Goal: Information Seeking & Learning: Check status

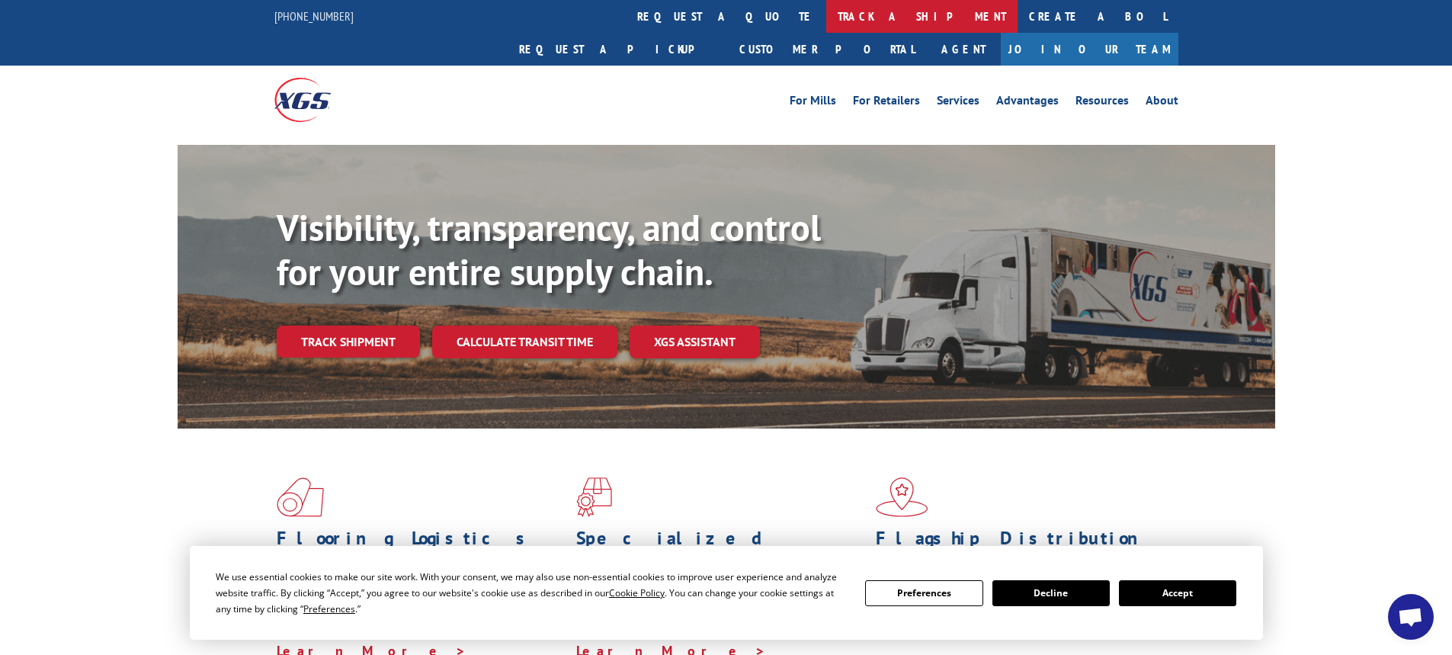
click at [826, 14] on link "track a shipment" at bounding box center [921, 16] width 191 height 33
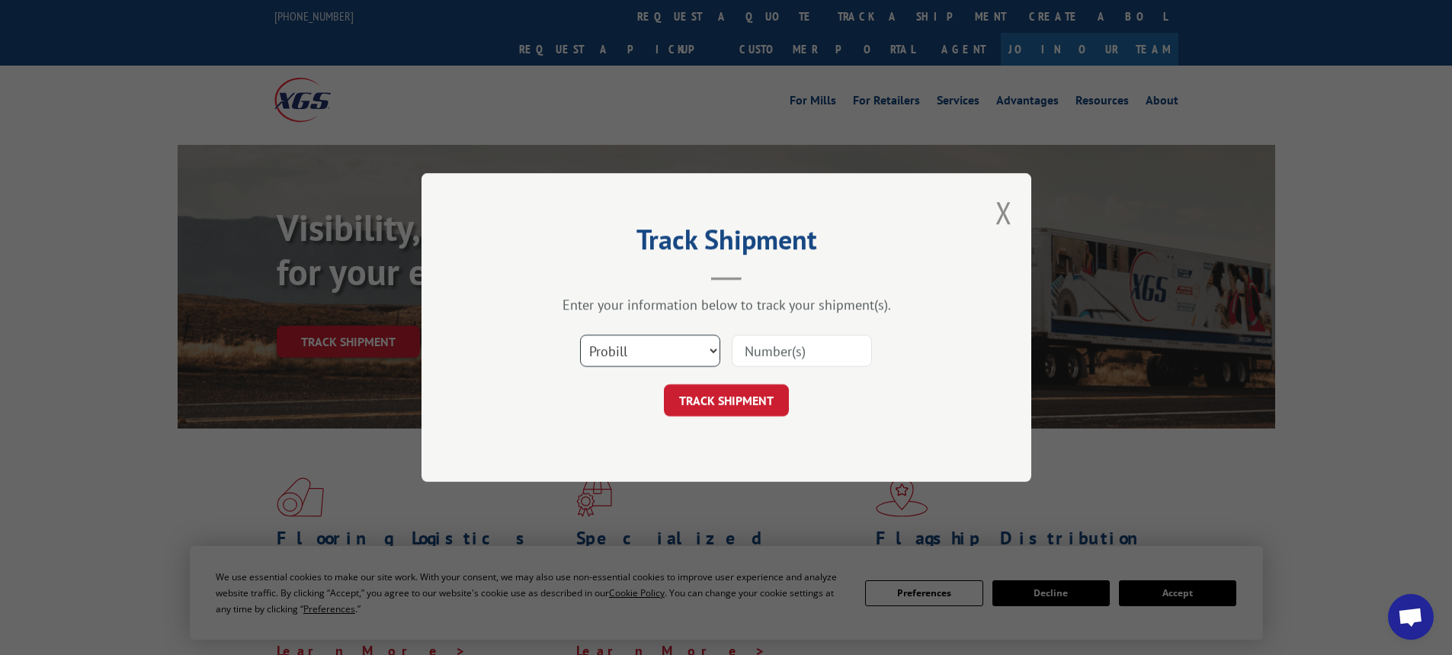
click at [626, 353] on select "Select category... Probill BOL PO" at bounding box center [650, 351] width 140 height 32
select select "po"
click at [580, 335] on select "Select category... Probill BOL PO" at bounding box center [650, 351] width 140 height 32
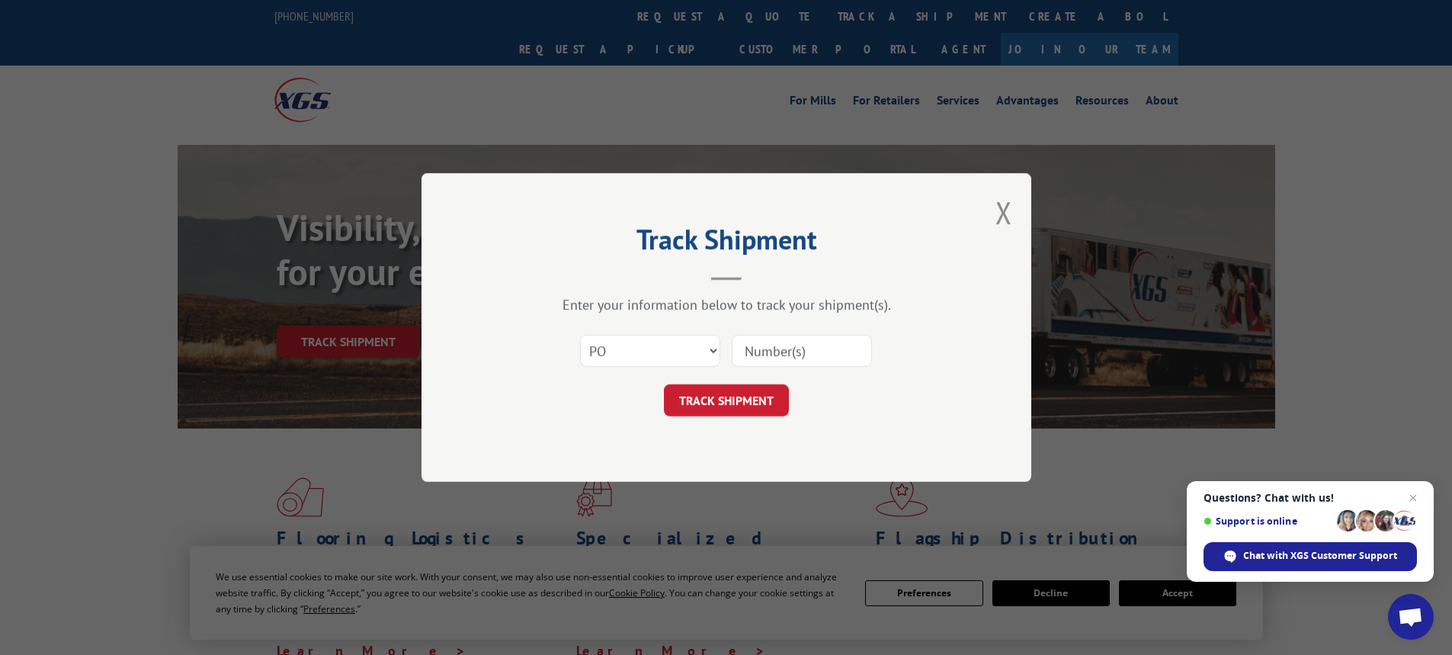
click at [770, 347] on input at bounding box center [802, 351] width 140 height 32
paste input "72533668"
type input "72533668"
click at [748, 403] on button "TRACK SHIPMENT" at bounding box center [726, 400] width 125 height 32
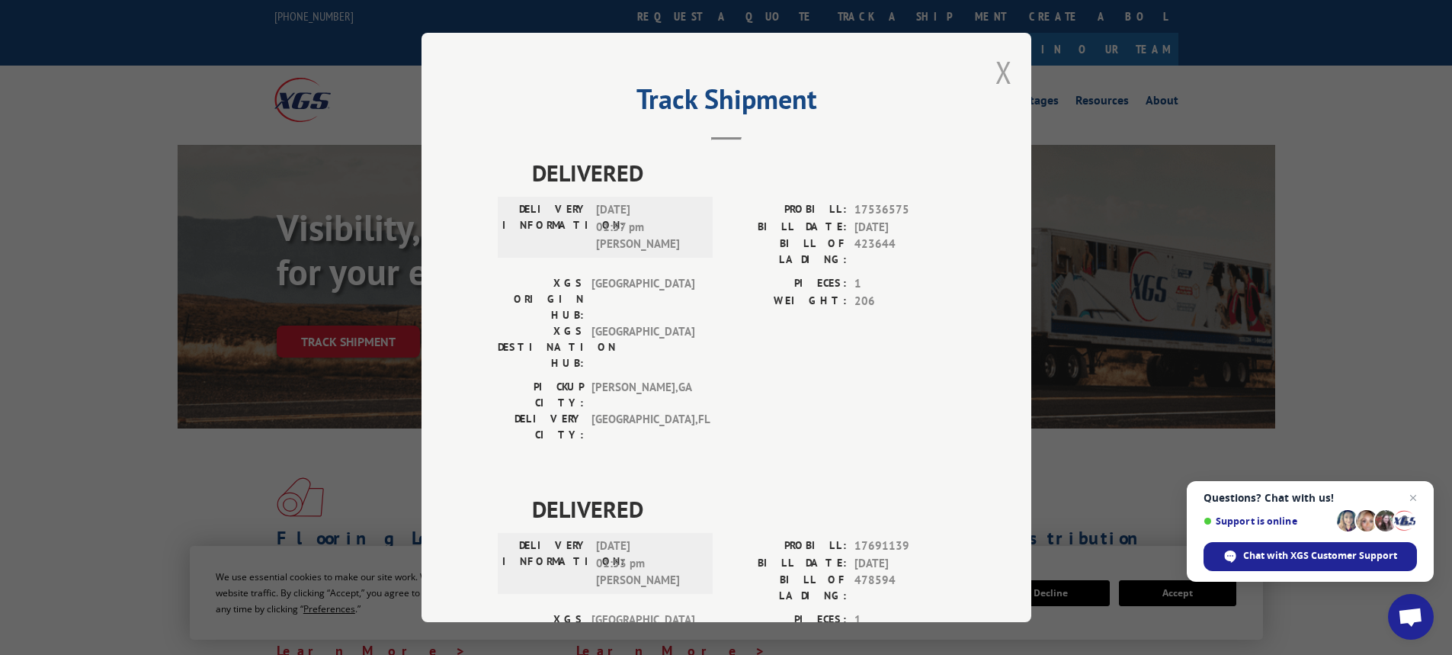
click at [995, 72] on button "Close modal" at bounding box center [1003, 72] width 17 height 40
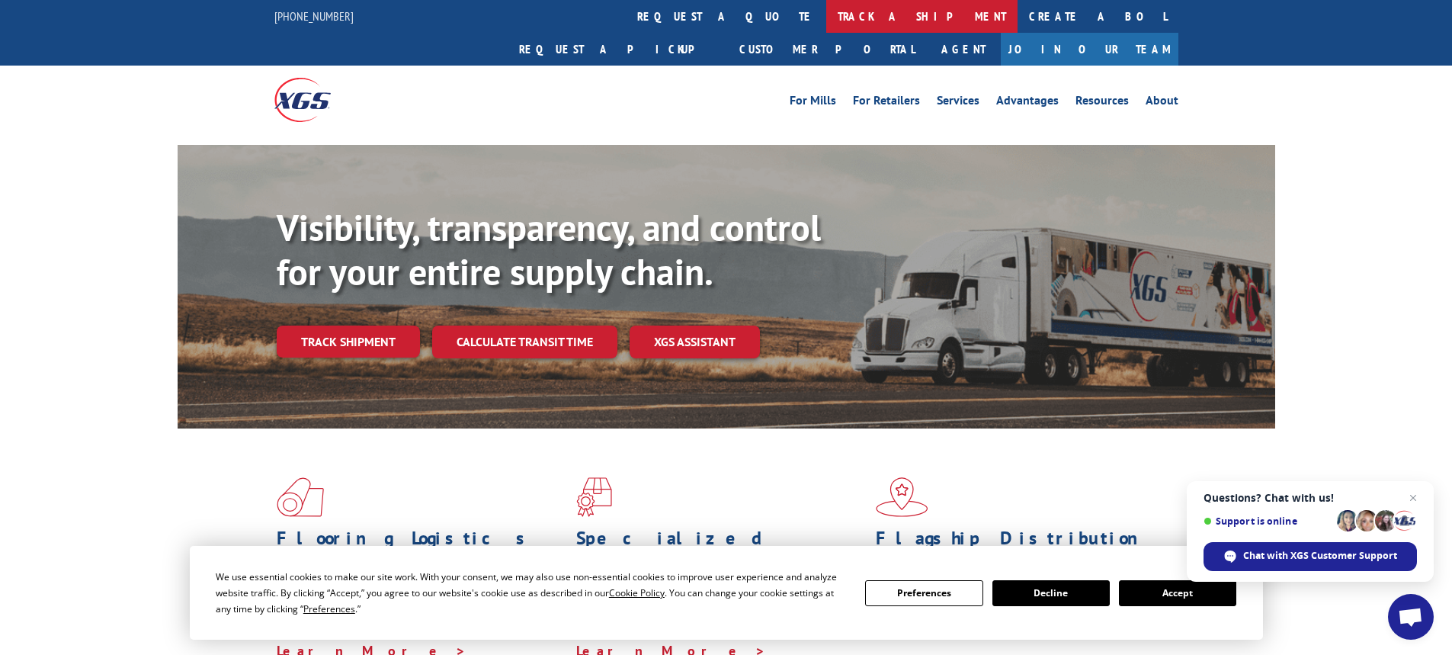
click at [826, 18] on link "track a shipment" at bounding box center [921, 16] width 191 height 33
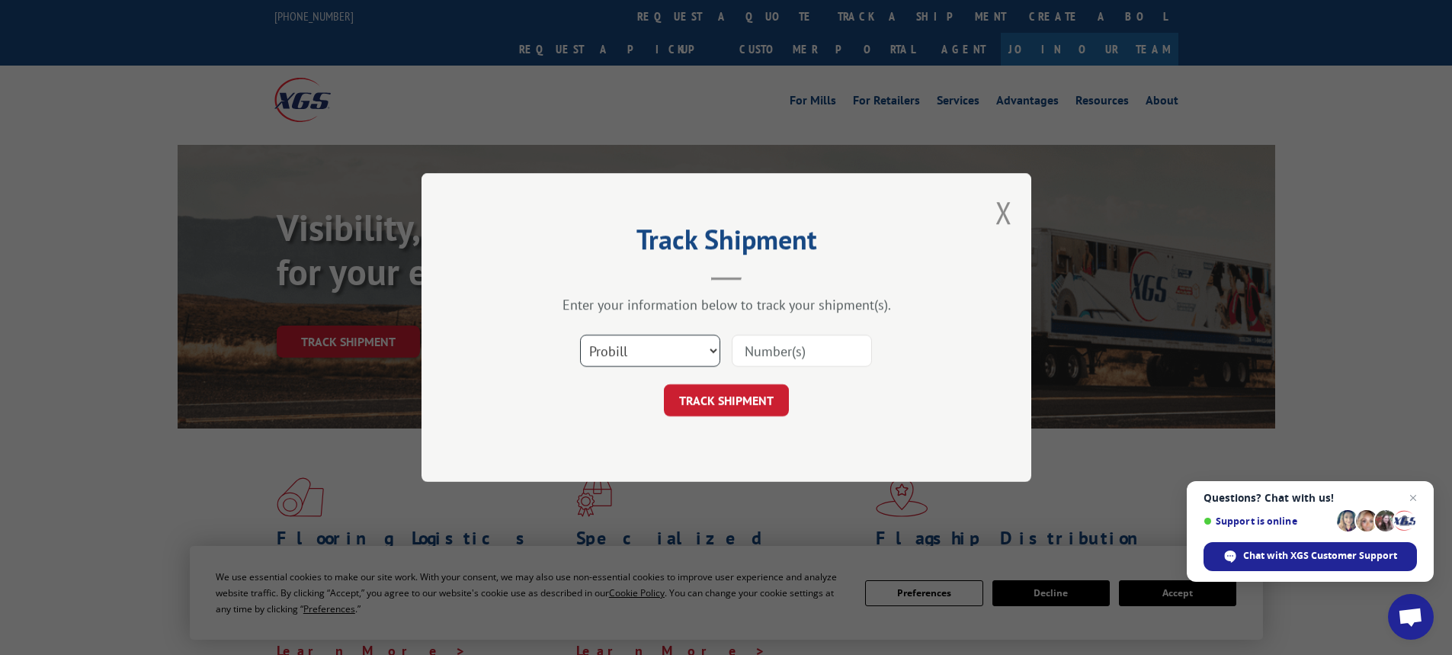
click at [601, 335] on select "Select category... Probill BOL PO" at bounding box center [650, 351] width 140 height 32
select select "po"
click at [580, 335] on select "Select category... Probill BOL PO" at bounding box center [650, 351] width 140 height 32
click at [786, 344] on input at bounding box center [802, 351] width 140 height 32
paste input "83515419"
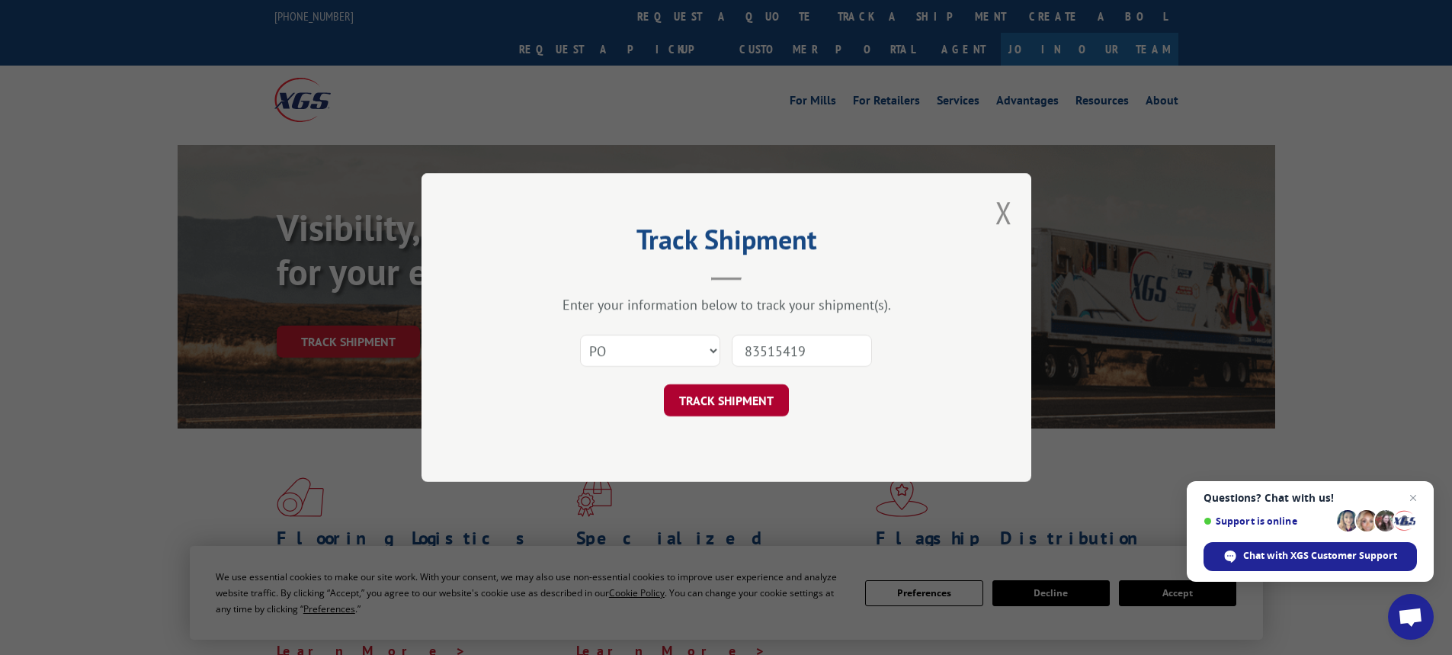
type input "83515419"
click at [769, 405] on button "TRACK SHIPMENT" at bounding box center [726, 400] width 125 height 32
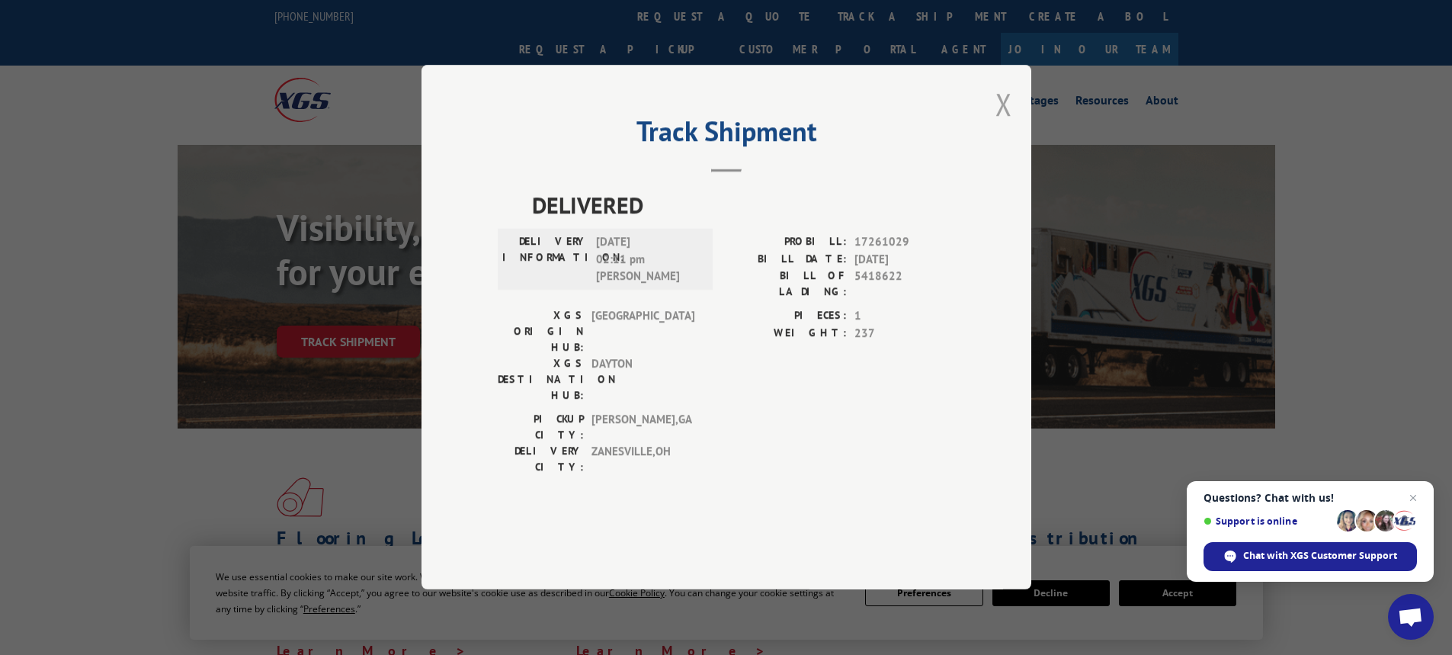
click at [1007, 124] on button "Close modal" at bounding box center [1003, 104] width 17 height 40
